Goal: Information Seeking & Learning: Learn about a topic

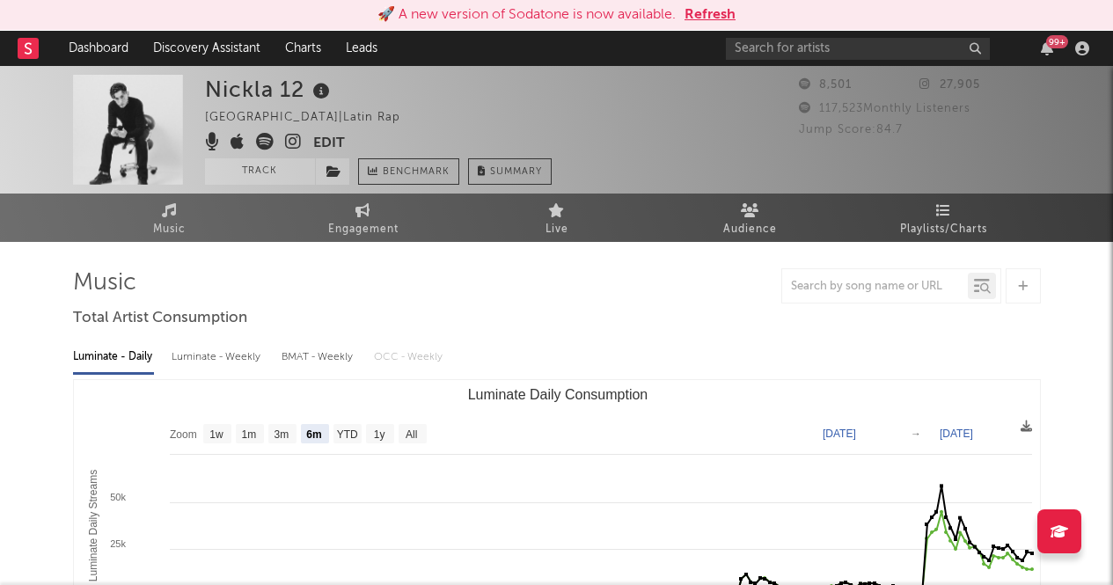
select select "6m"
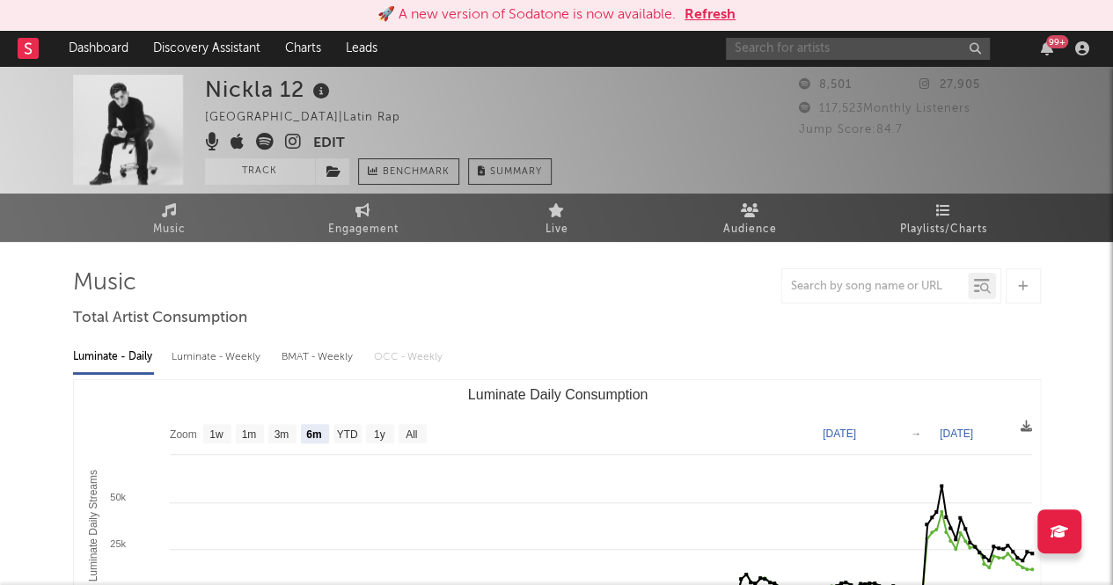
click at [904, 48] on input "text" at bounding box center [858, 49] width 264 height 22
type input "DJ [PERSON_NAME]"
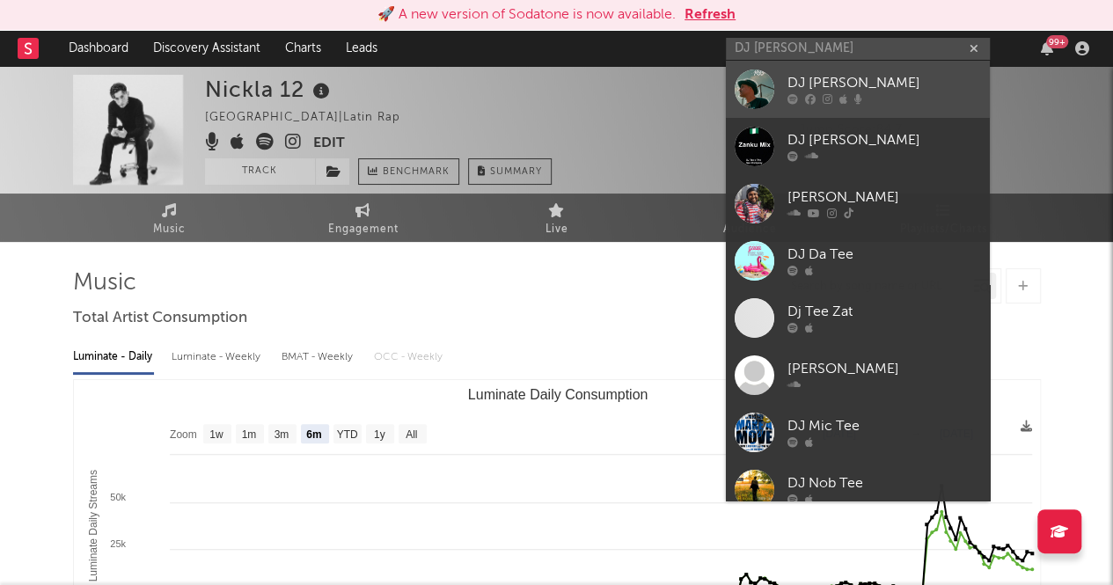
click at [881, 86] on div "DJ [PERSON_NAME]" at bounding box center [885, 83] width 194 height 21
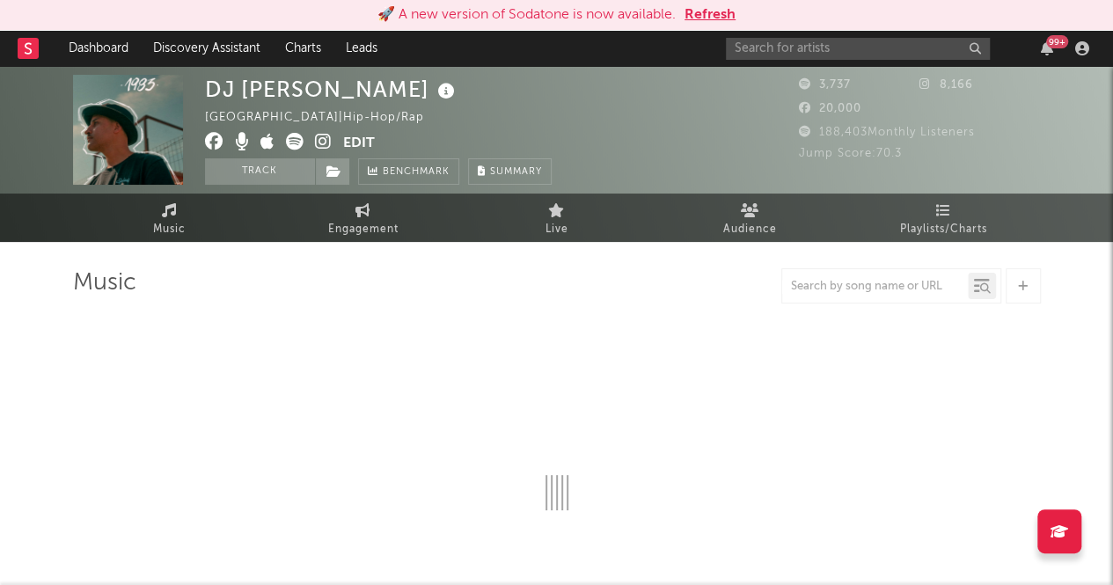
select select "1w"
